Goal: Book appointment/travel/reservation

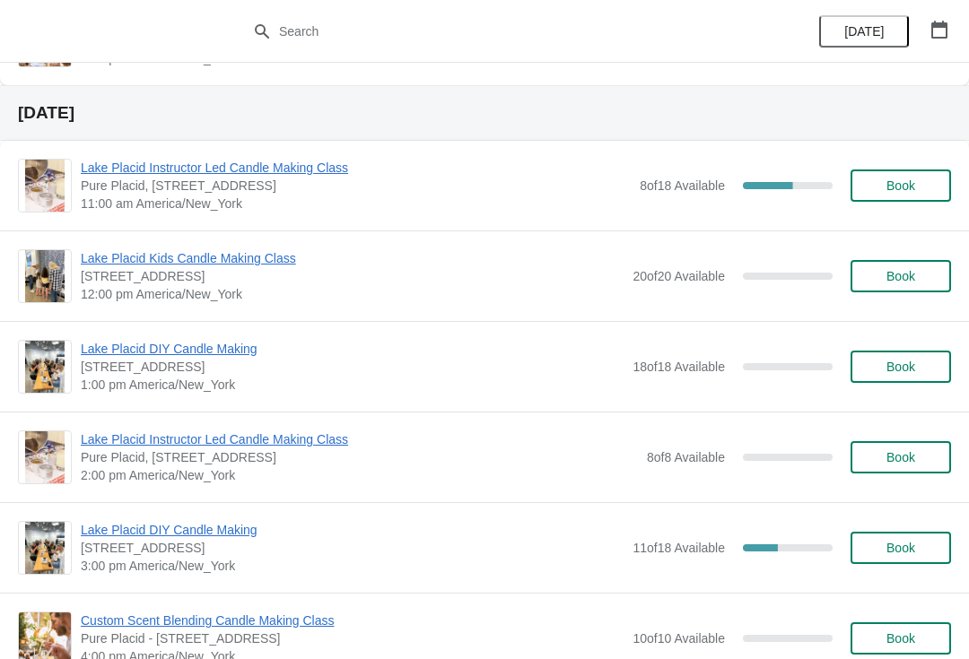
scroll to position [622, 0]
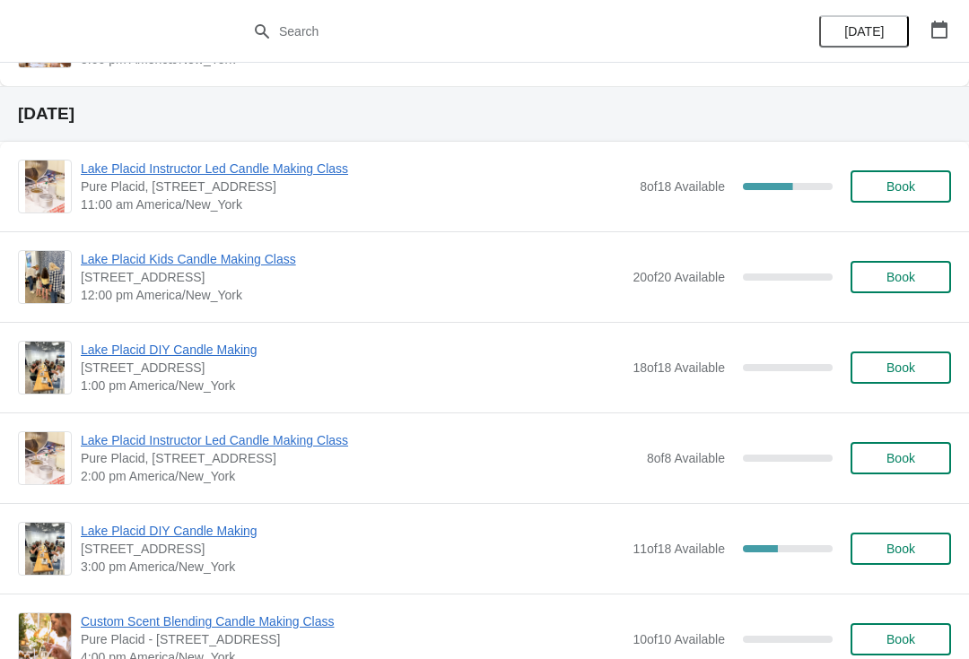
click at [341, 167] on span "Lake Placid Instructor Led Candle Making Class" at bounding box center [356, 169] width 550 height 18
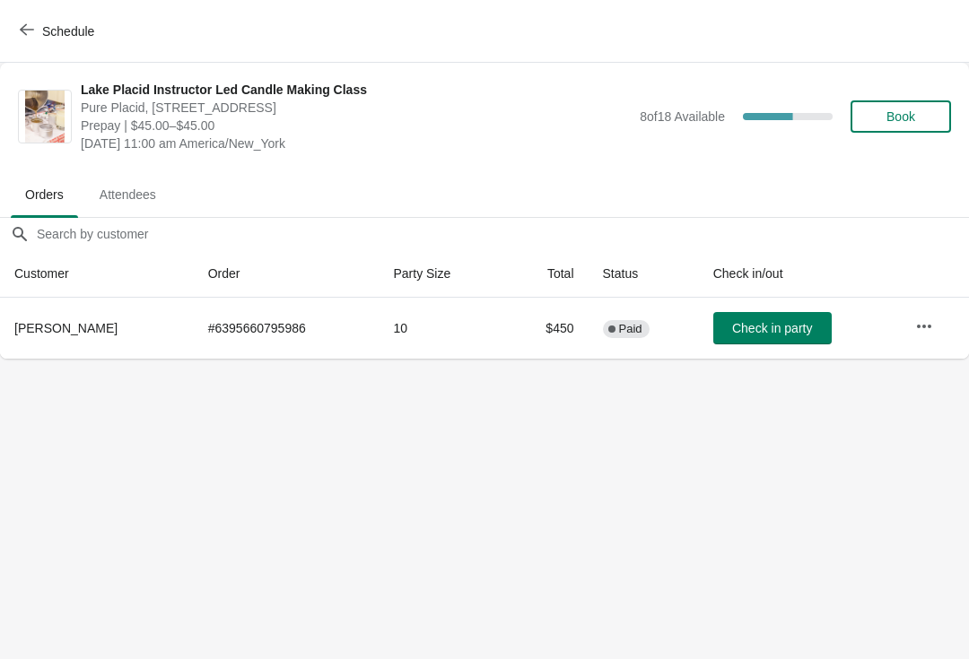
click at [16, 24] on button "Schedule" at bounding box center [59, 31] width 100 height 32
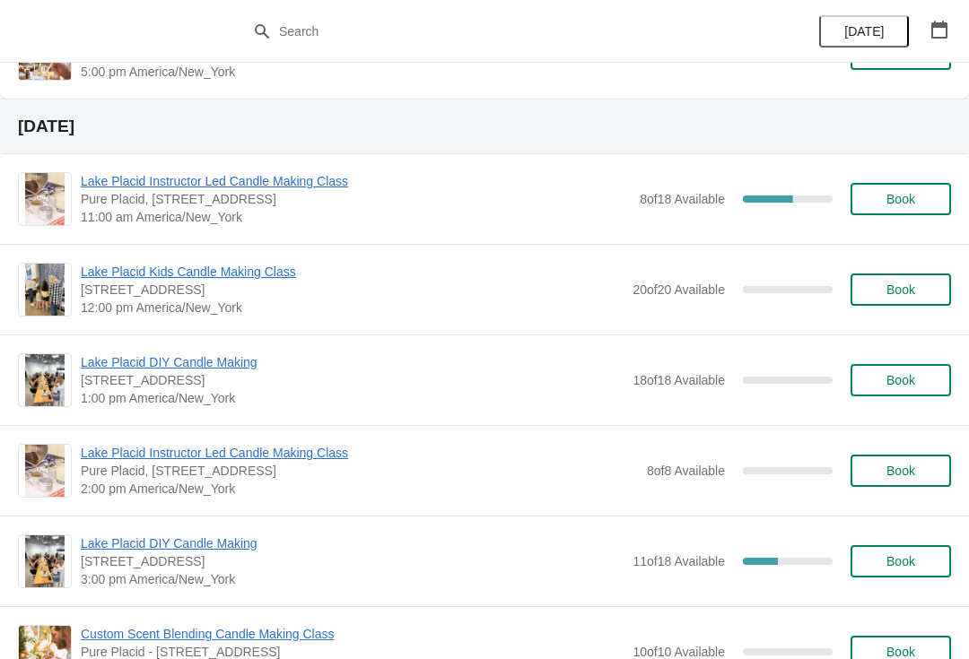
scroll to position [611, 0]
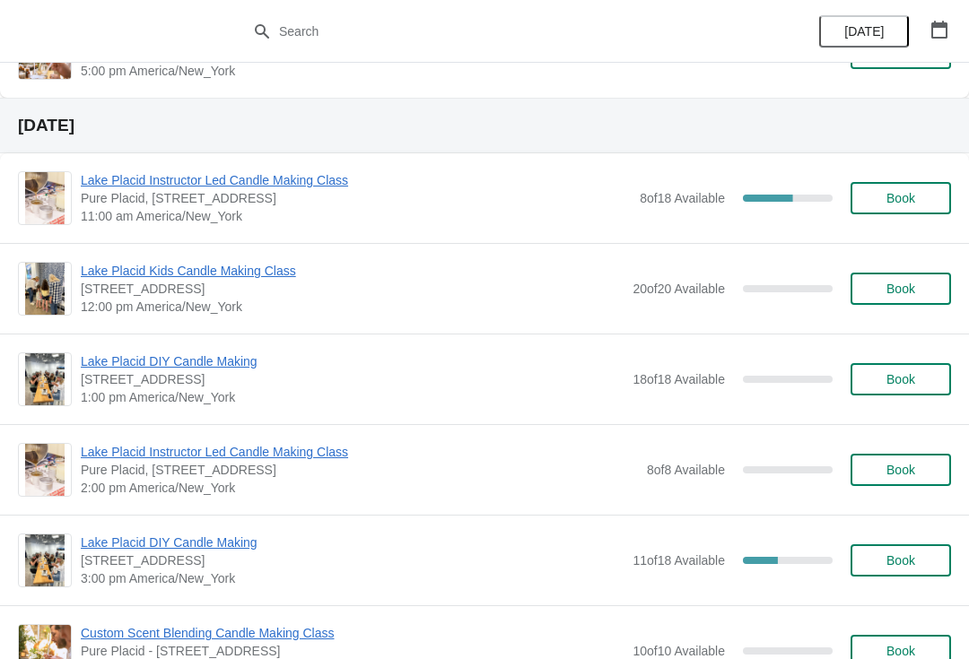
click at [244, 543] on span "Lake Placid DIY Candle Making" at bounding box center [352, 543] width 543 height 18
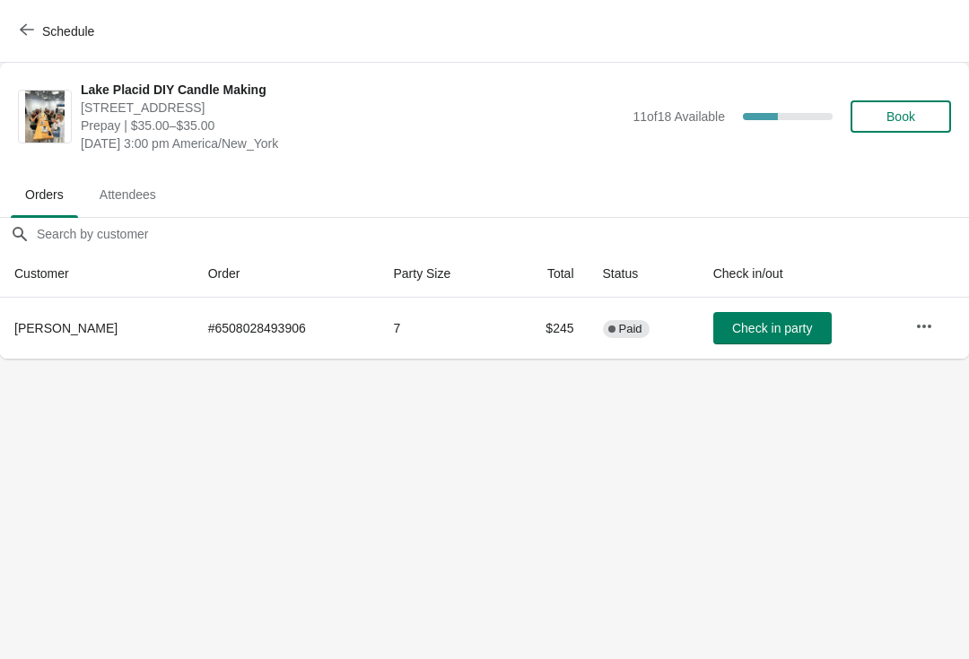
click at [11, 30] on button "Schedule" at bounding box center [59, 31] width 100 height 32
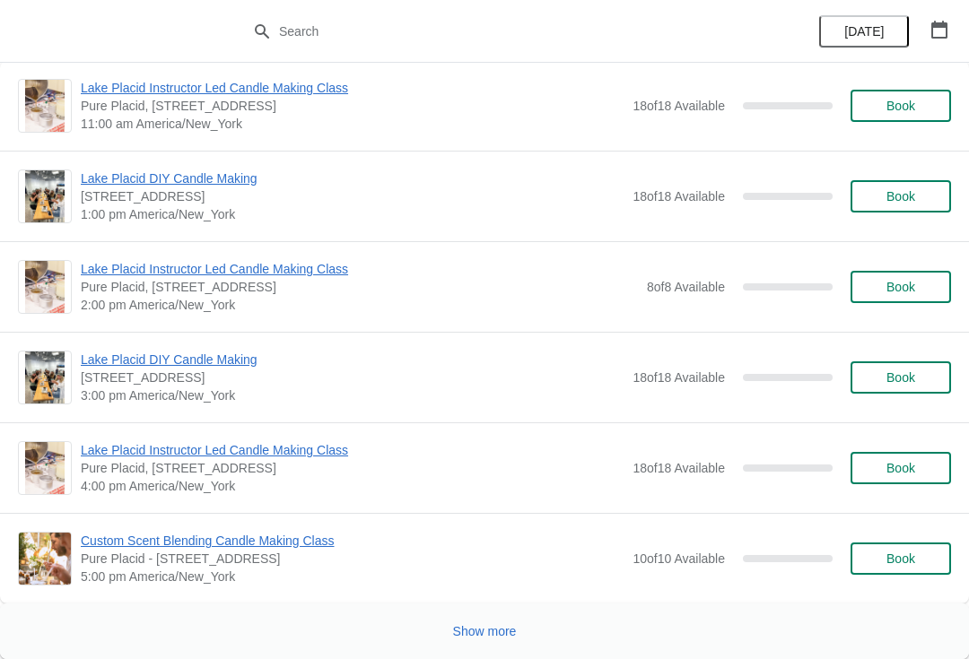
scroll to position [3658, 0]
click at [493, 622] on button "Show more" at bounding box center [485, 631] width 78 height 32
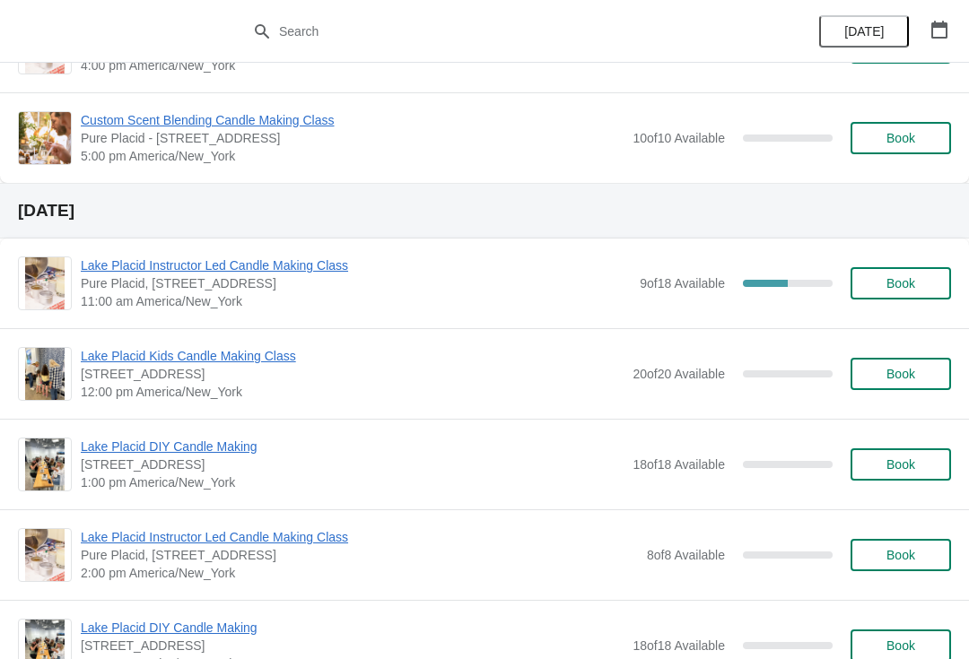
scroll to position [4076, 0]
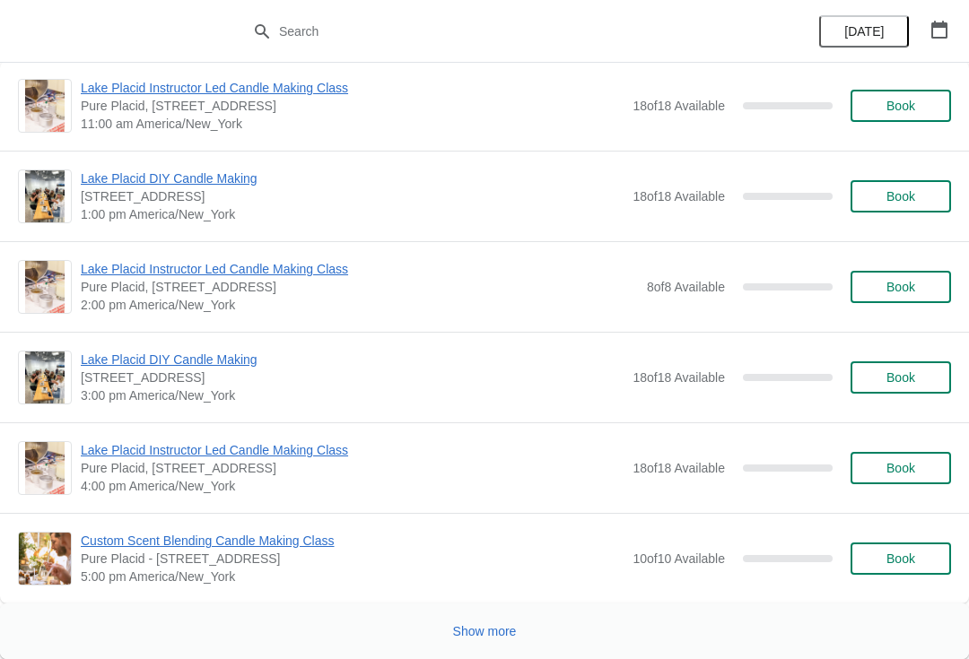
scroll to position [3658, 0]
click at [490, 625] on span "Show more" at bounding box center [485, 631] width 64 height 14
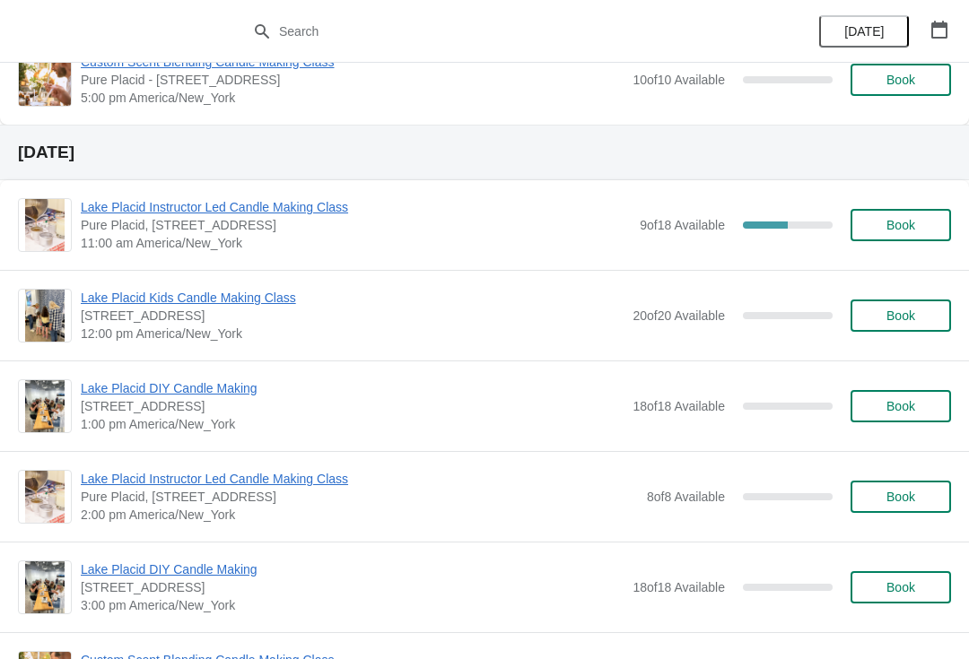
scroll to position [4134, 0]
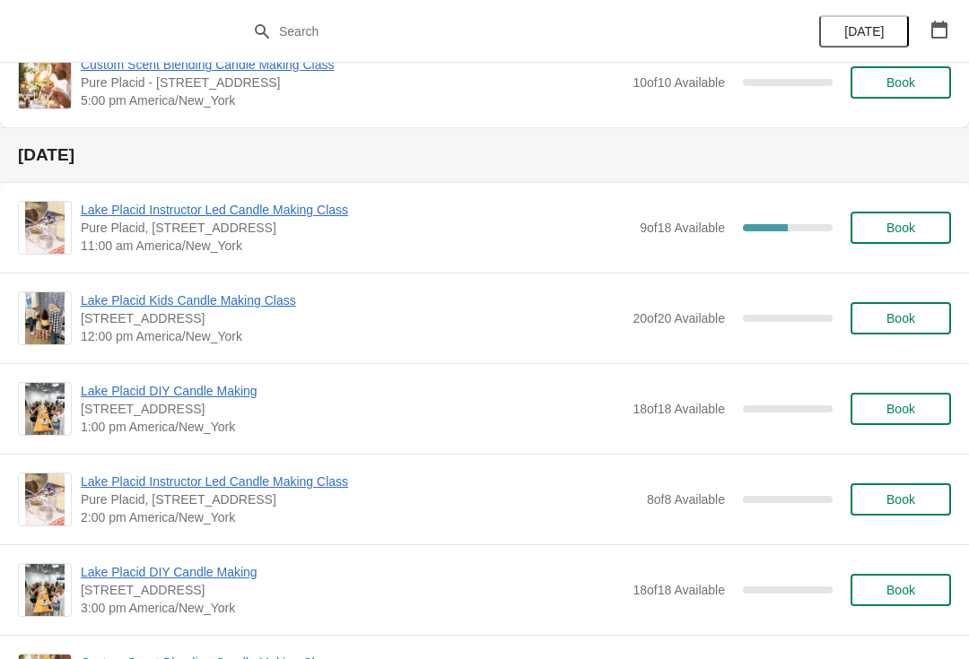
click at [331, 207] on span "Lake Placid Instructor Led Candle Making Class" at bounding box center [356, 210] width 550 height 18
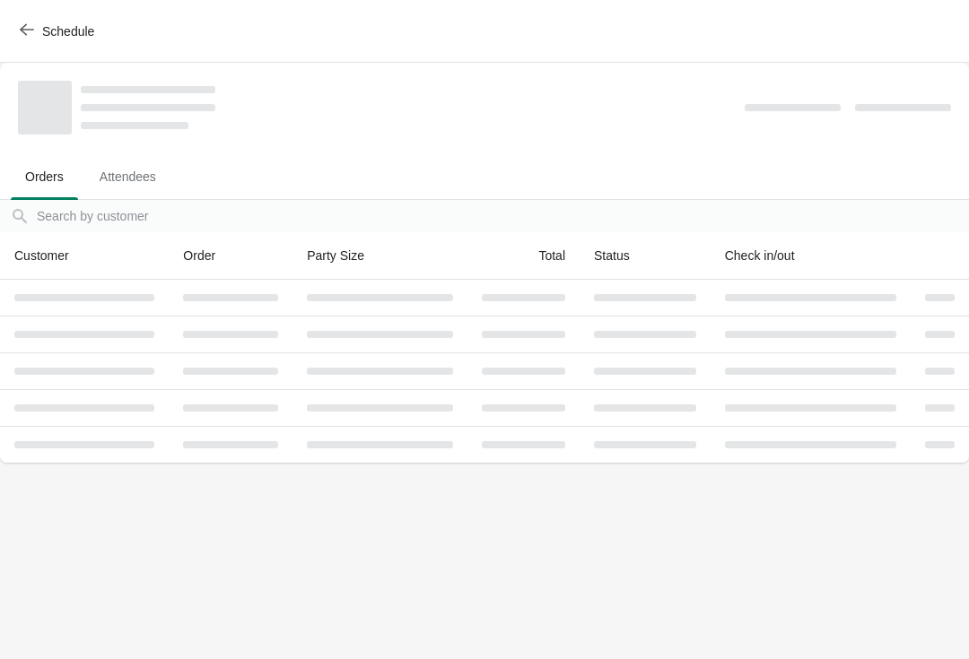
scroll to position [0, 0]
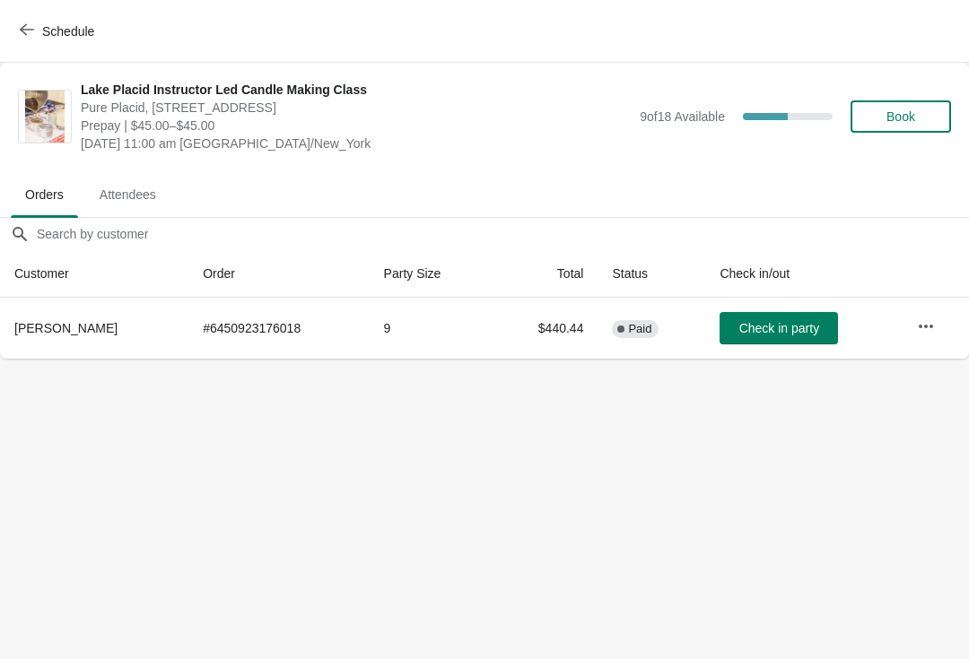
click at [20, 46] on button "Schedule" at bounding box center [59, 31] width 100 height 32
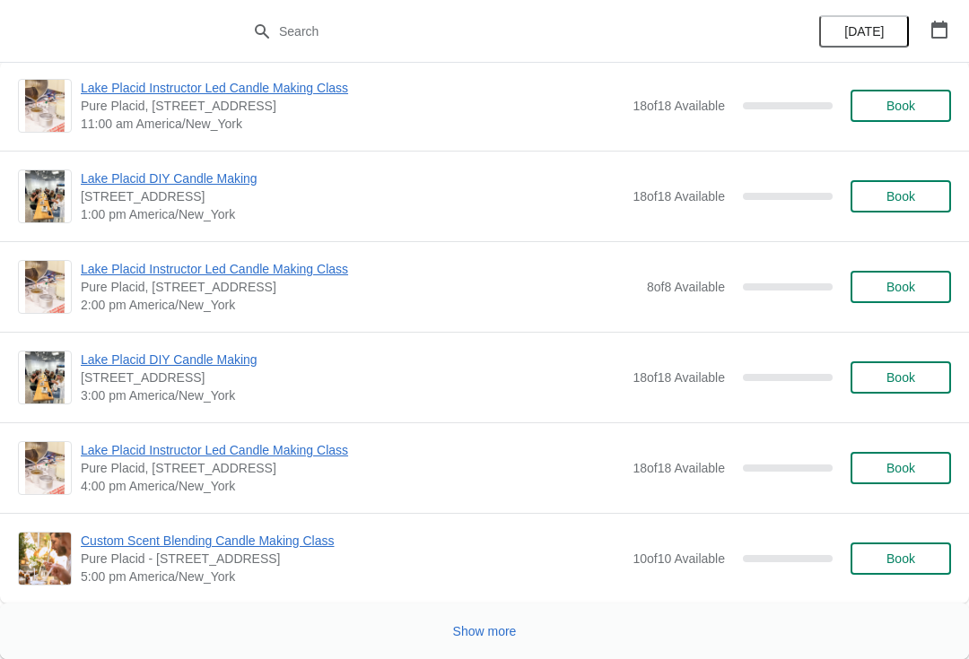
scroll to position [3658, 0]
click at [499, 644] on button "Show more" at bounding box center [485, 631] width 78 height 32
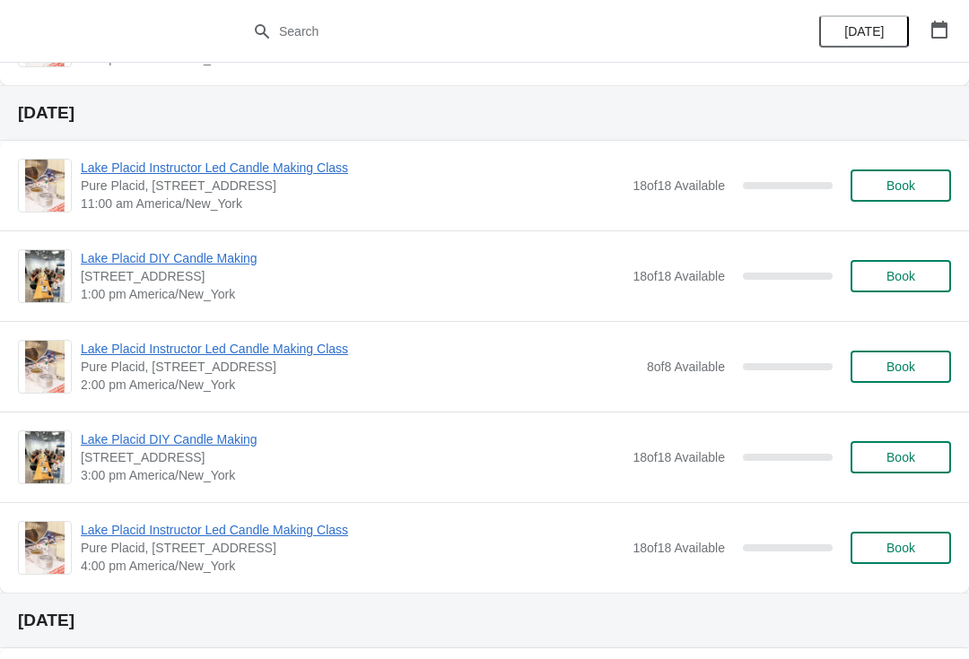
scroll to position [5217, 0]
